Goal: Obtain resource: Obtain resource

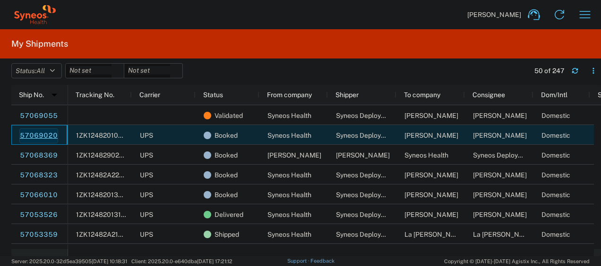
click at [43, 135] on link "57069020" at bounding box center [38, 135] width 39 height 15
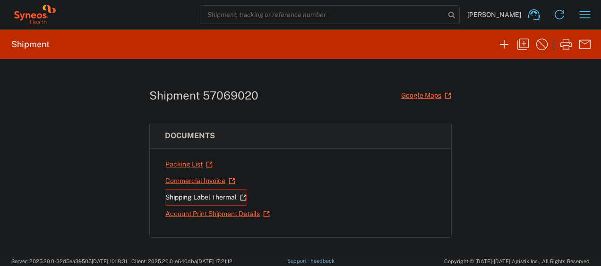
click at [189, 191] on link "Shipping Label Thermal" at bounding box center [206, 197] width 82 height 17
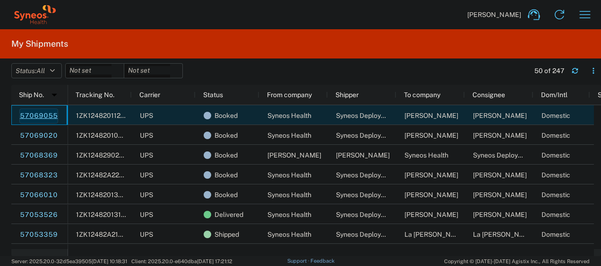
click at [44, 113] on link "57069055" at bounding box center [38, 116] width 39 height 15
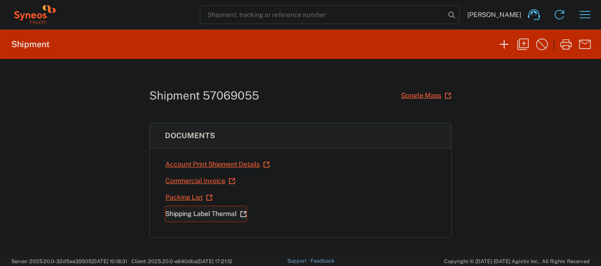
click at [209, 207] on link "Shipping Label Thermal" at bounding box center [206, 214] width 82 height 17
